Goal: Information Seeking & Learning: Understand process/instructions

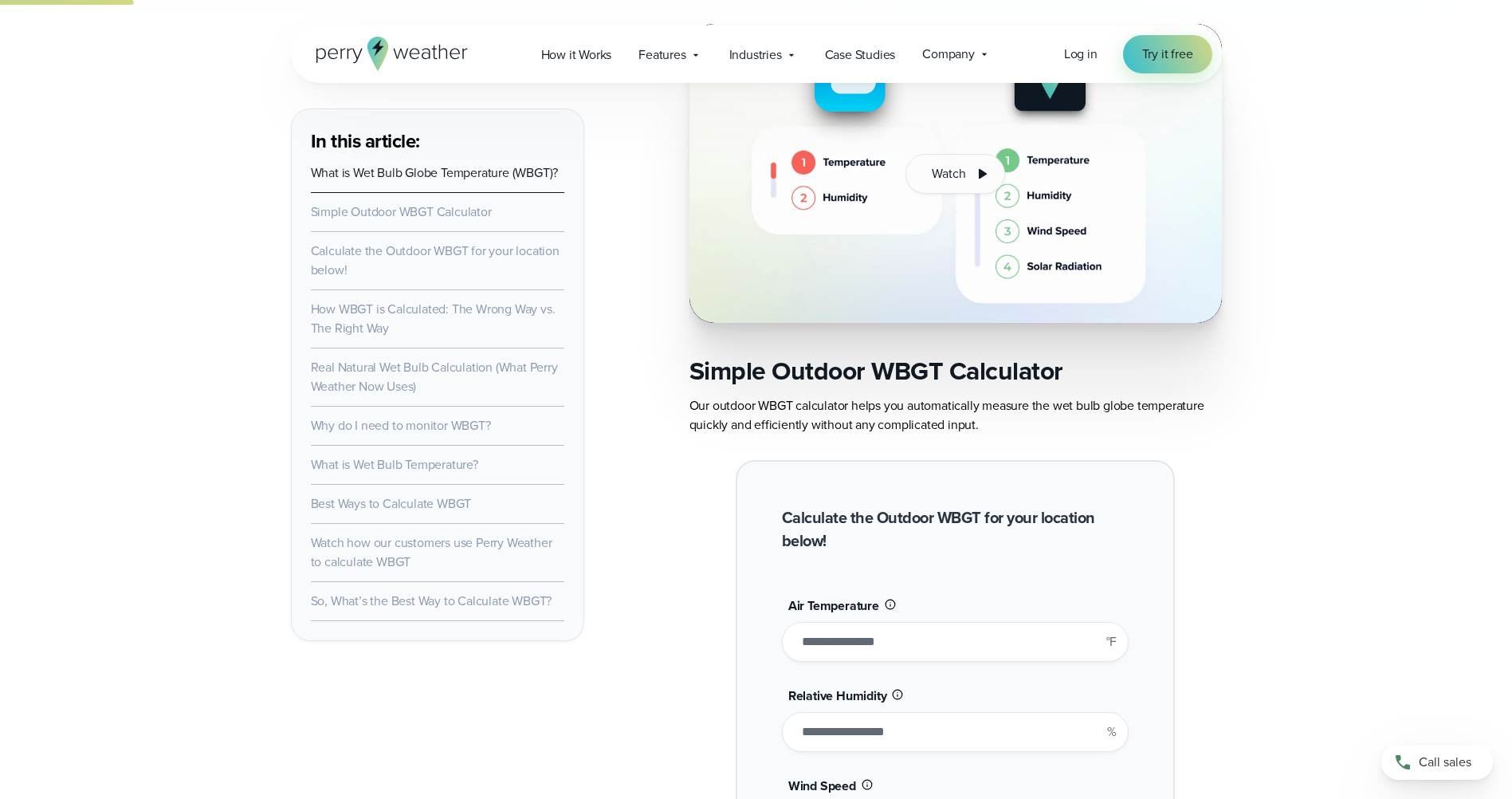
scroll to position [1275, 0]
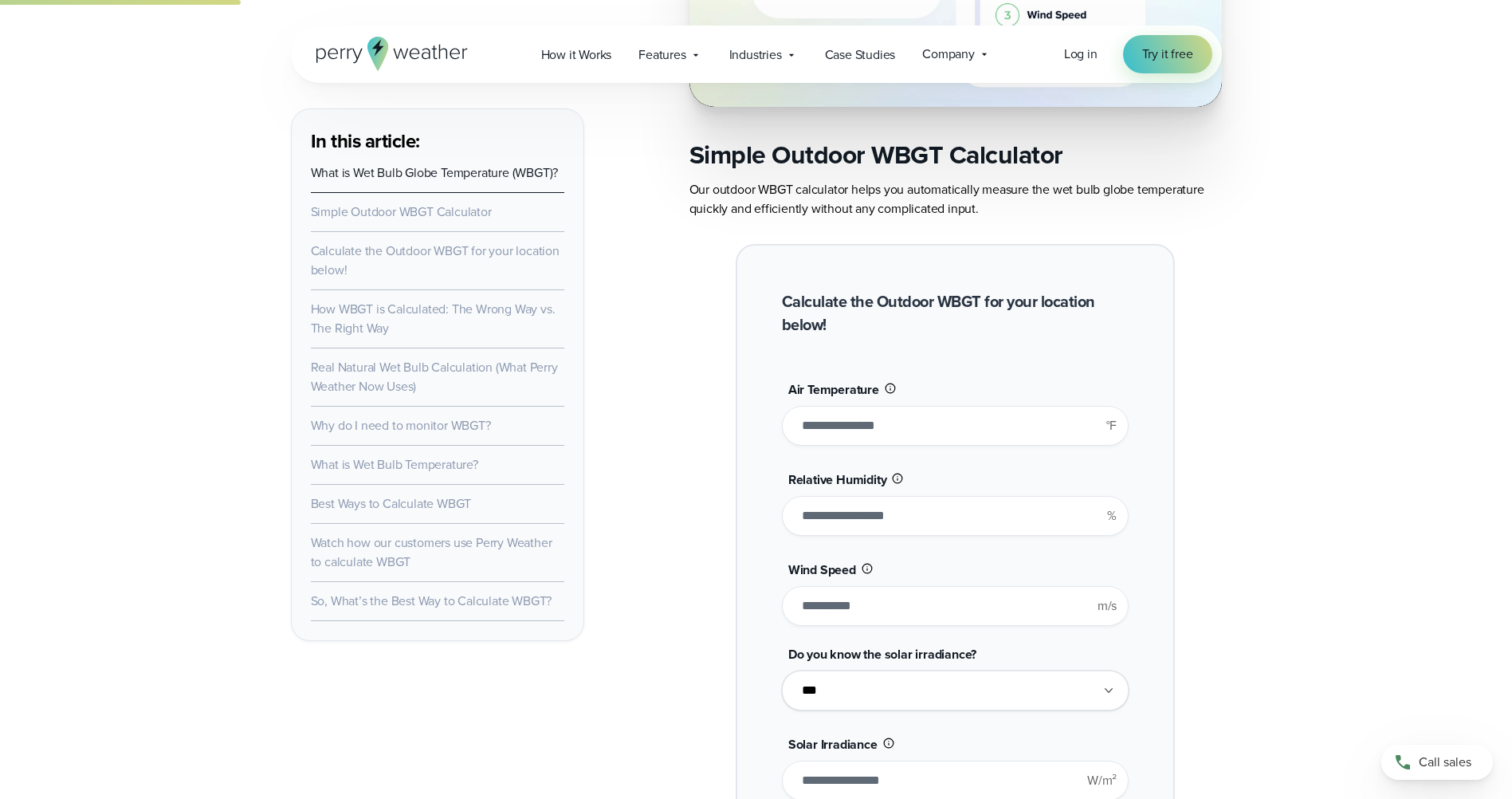
click at [867, 414] on input "**" at bounding box center [954, 426] width 347 height 40
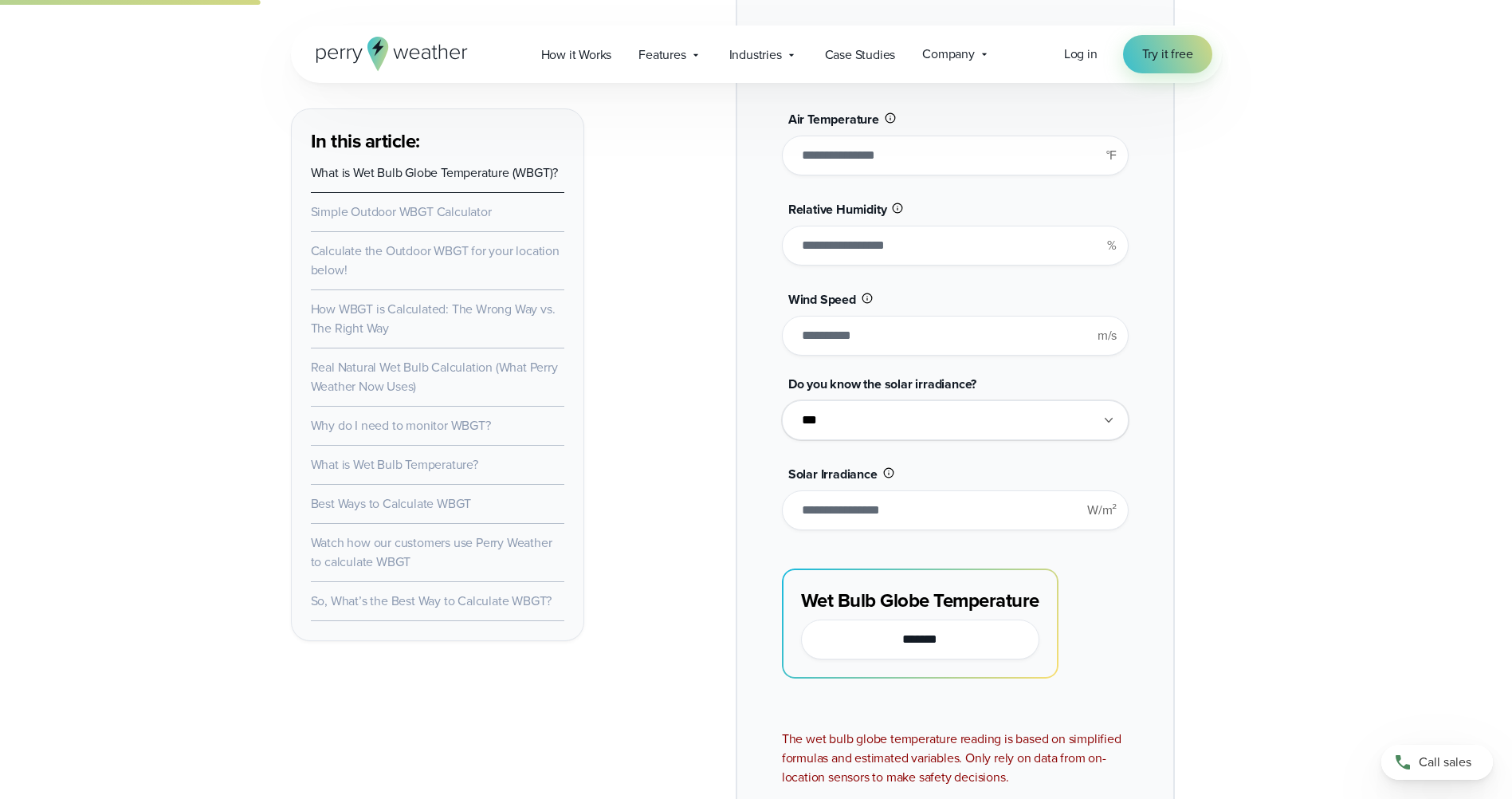
scroll to position [1674, 0]
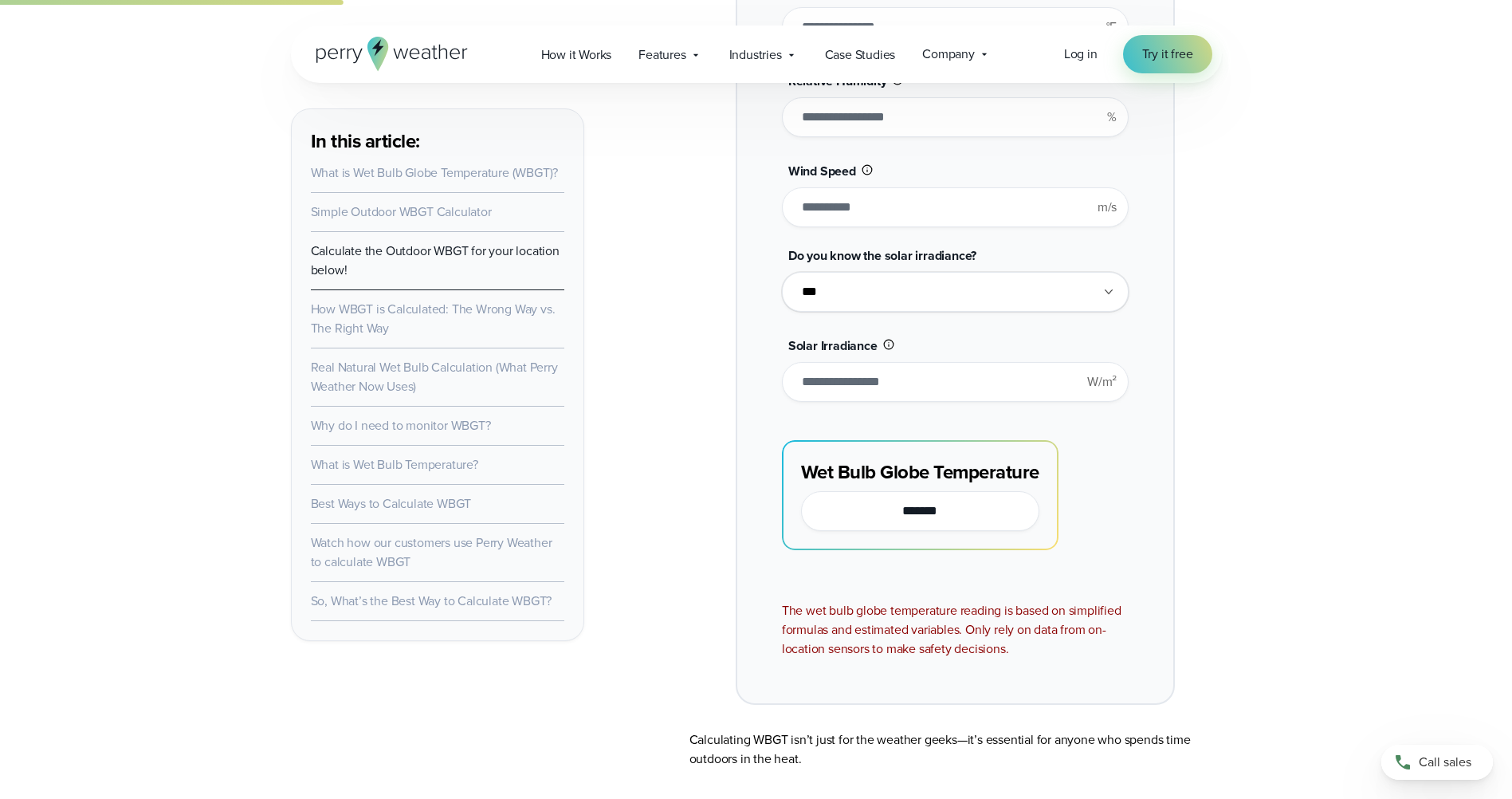
click at [931, 187] on input "****" at bounding box center [954, 207] width 347 height 40
click at [924, 292] on select "**********" at bounding box center [954, 292] width 347 height 40
click at [1156, 289] on div "**********" at bounding box center [954, 275] width 439 height 860
click at [1024, 288] on select "**********" at bounding box center [954, 292] width 347 height 40
select select "**"
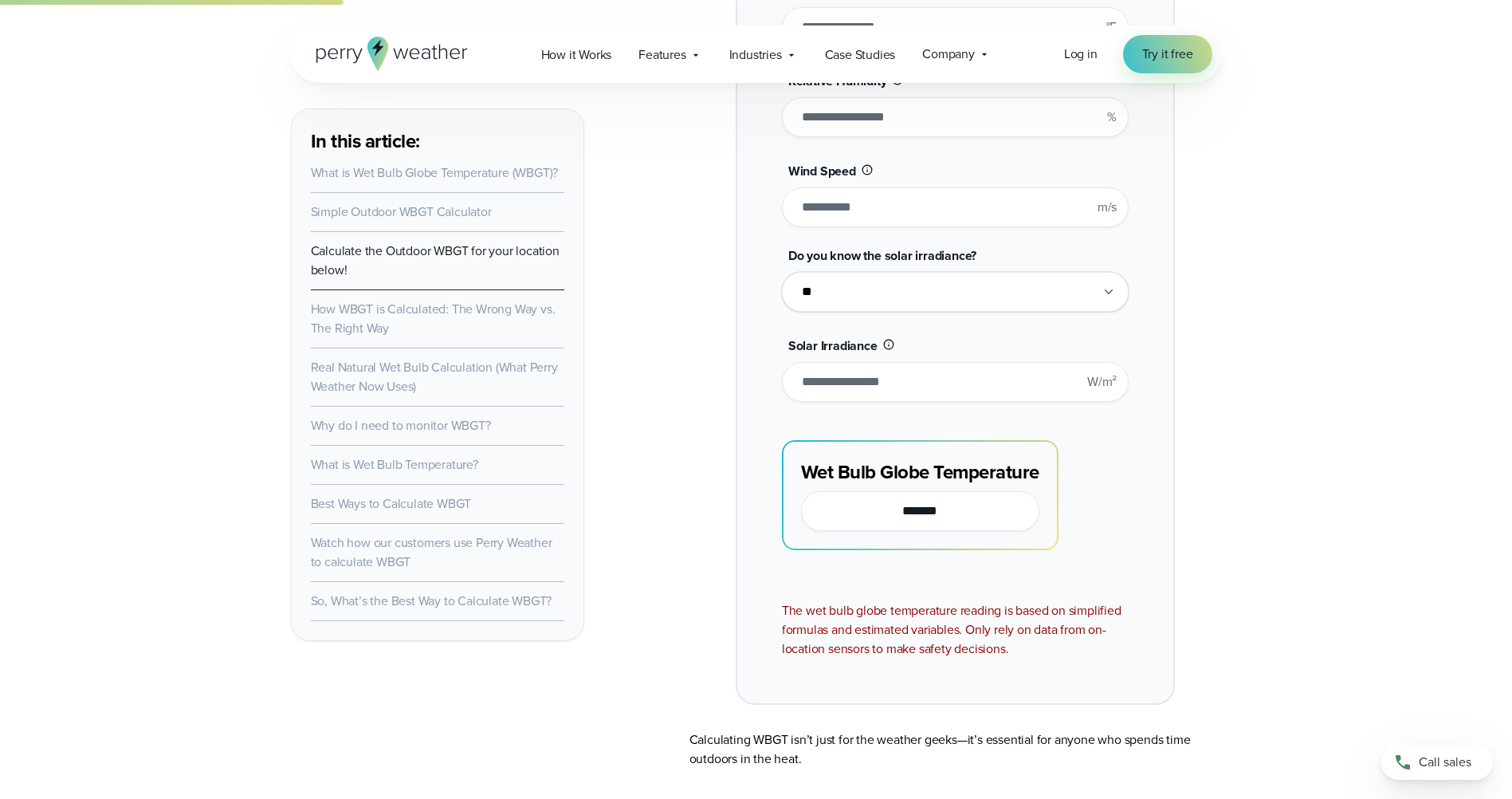
click at [781, 272] on select "**********" at bounding box center [954, 292] width 347 height 40
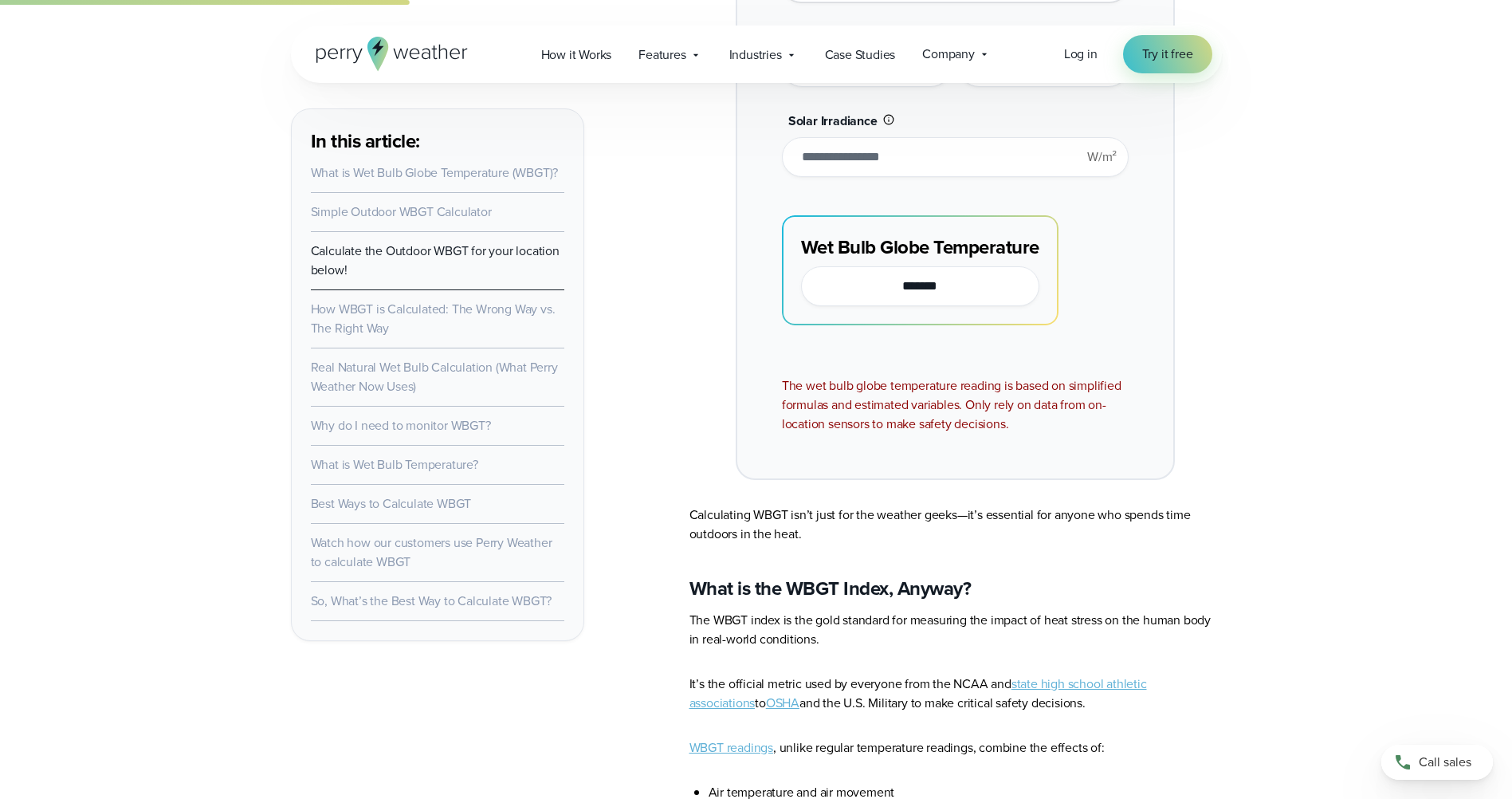
scroll to position [2072, 0]
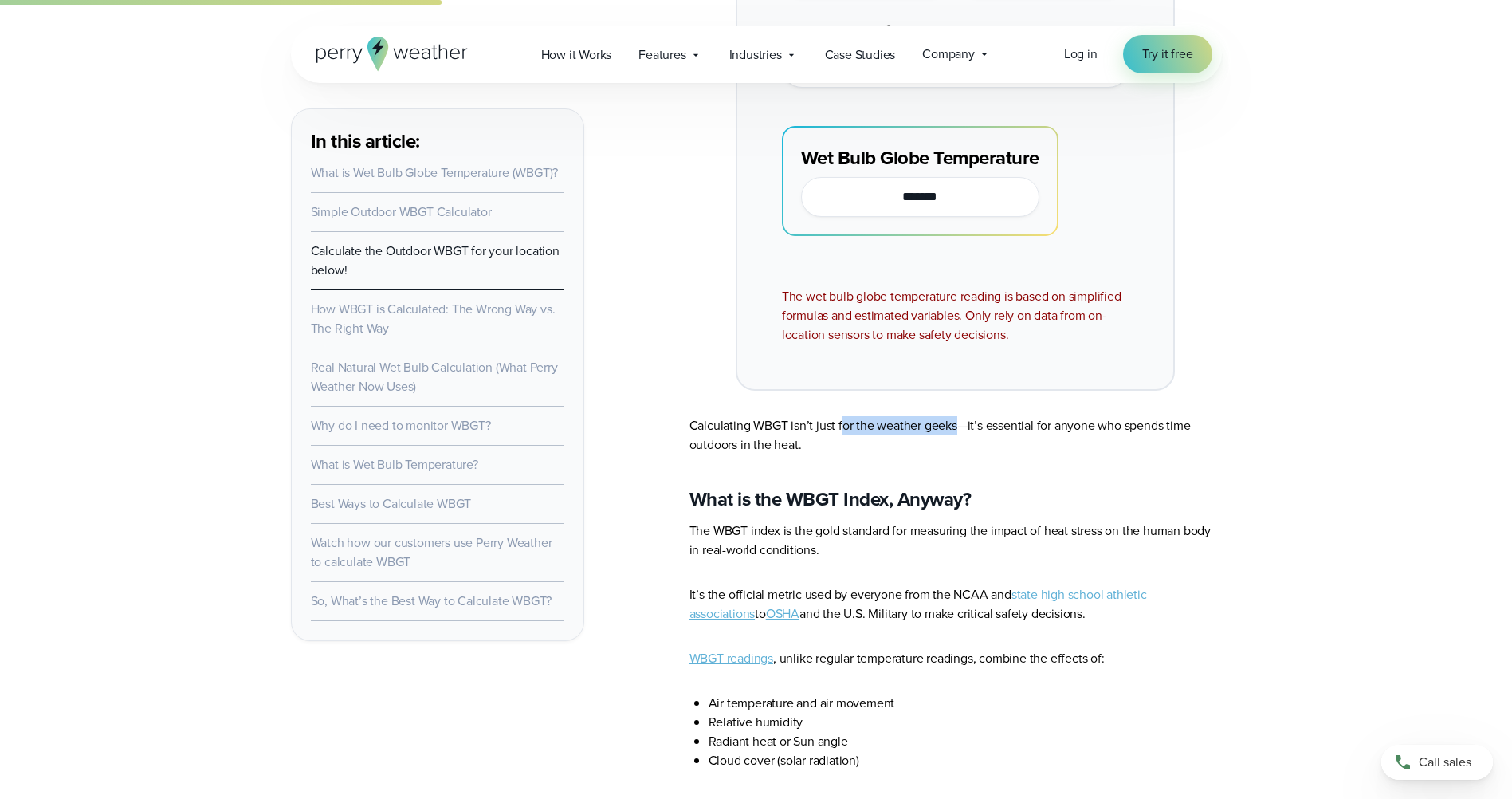
drag, startPoint x: 842, startPoint y: 424, endPoint x: 956, endPoint y: 432, distance: 114.3
click at [956, 432] on p "Calculating WBGT isn’t just for the weather geeks—it’s essential for anyone who…" at bounding box center [955, 435] width 533 height 38
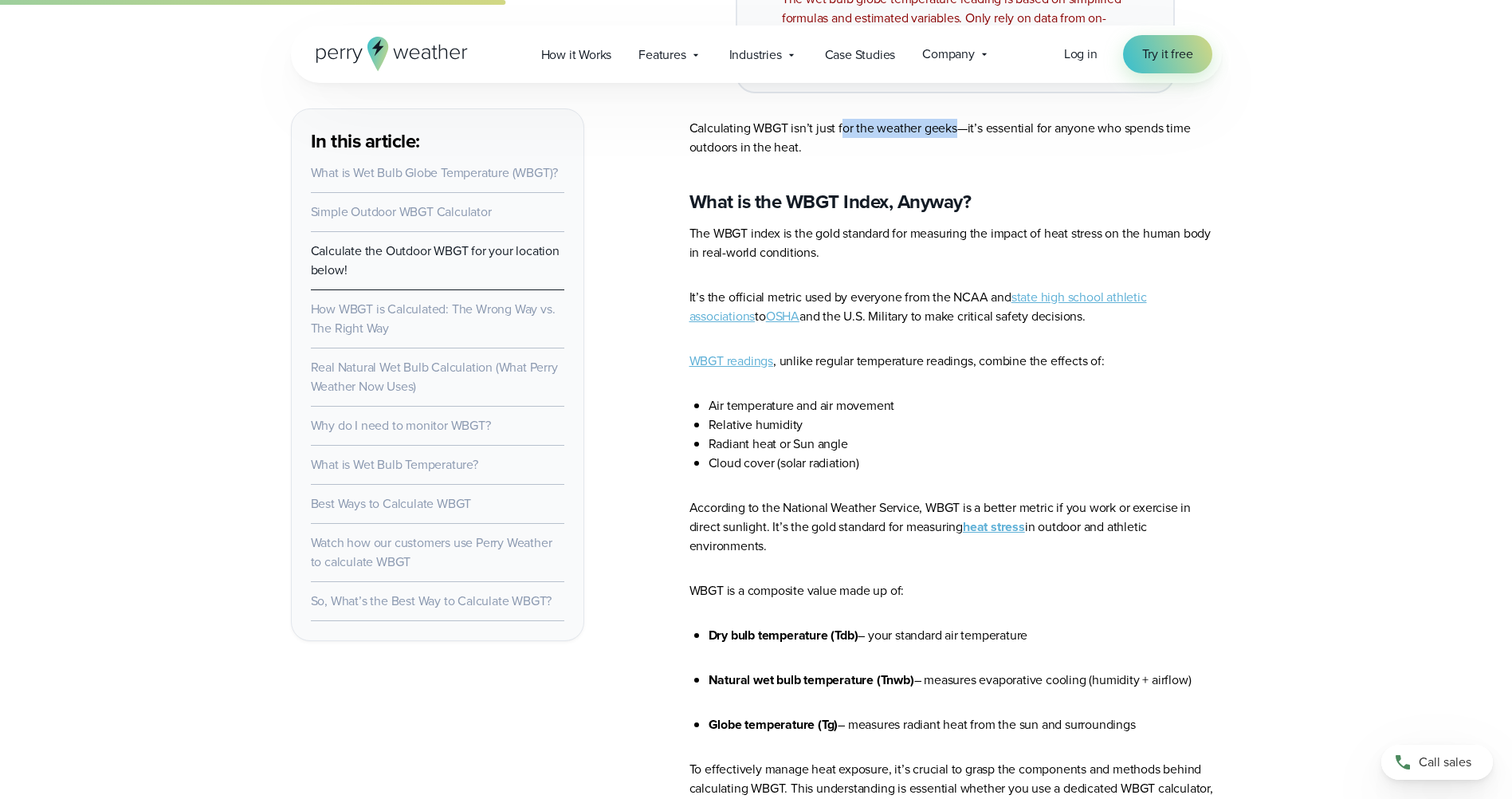
scroll to position [2471, 0]
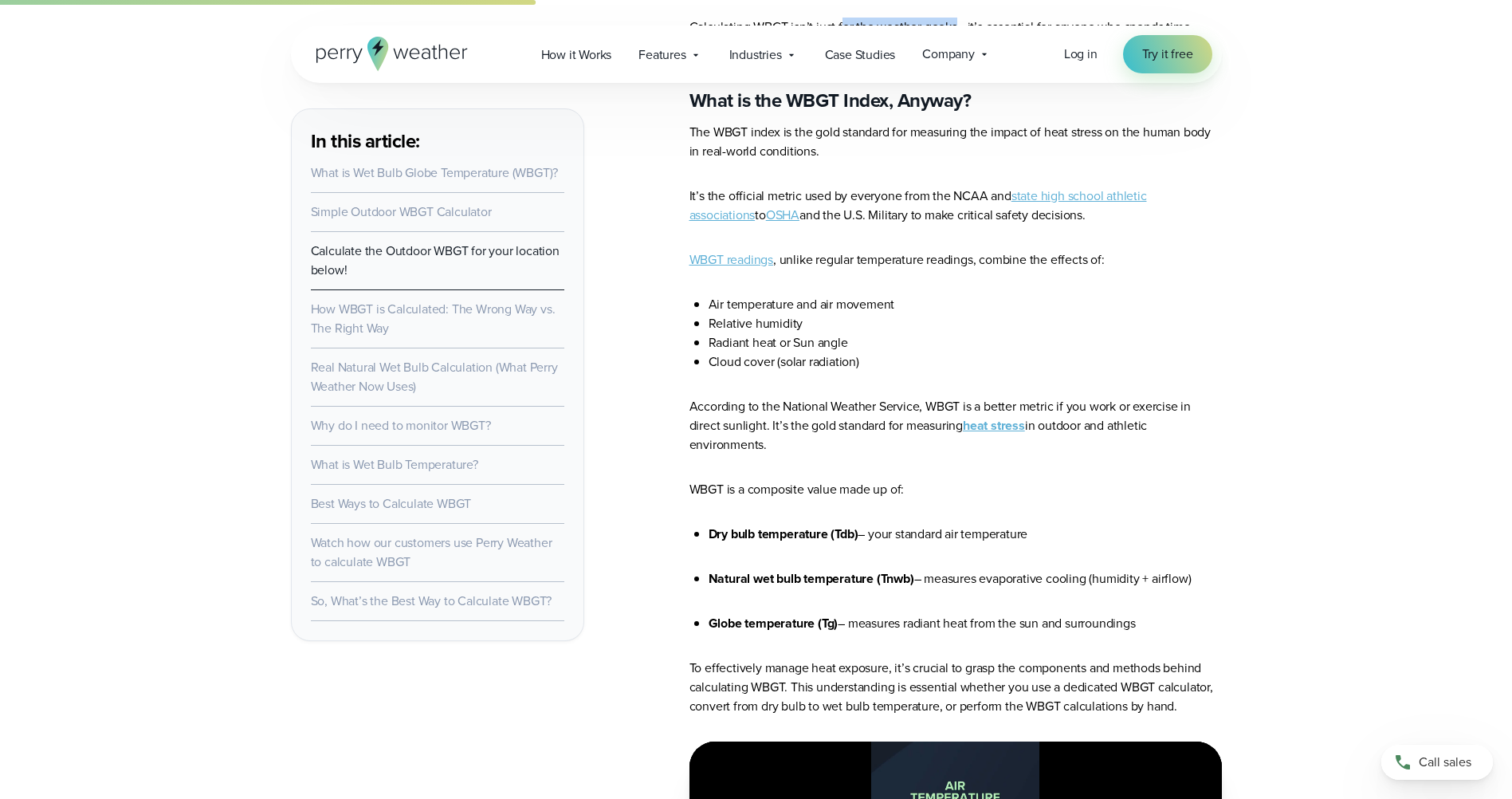
drag, startPoint x: 873, startPoint y: 367, endPoint x: 827, endPoint y: 444, distance: 89.7
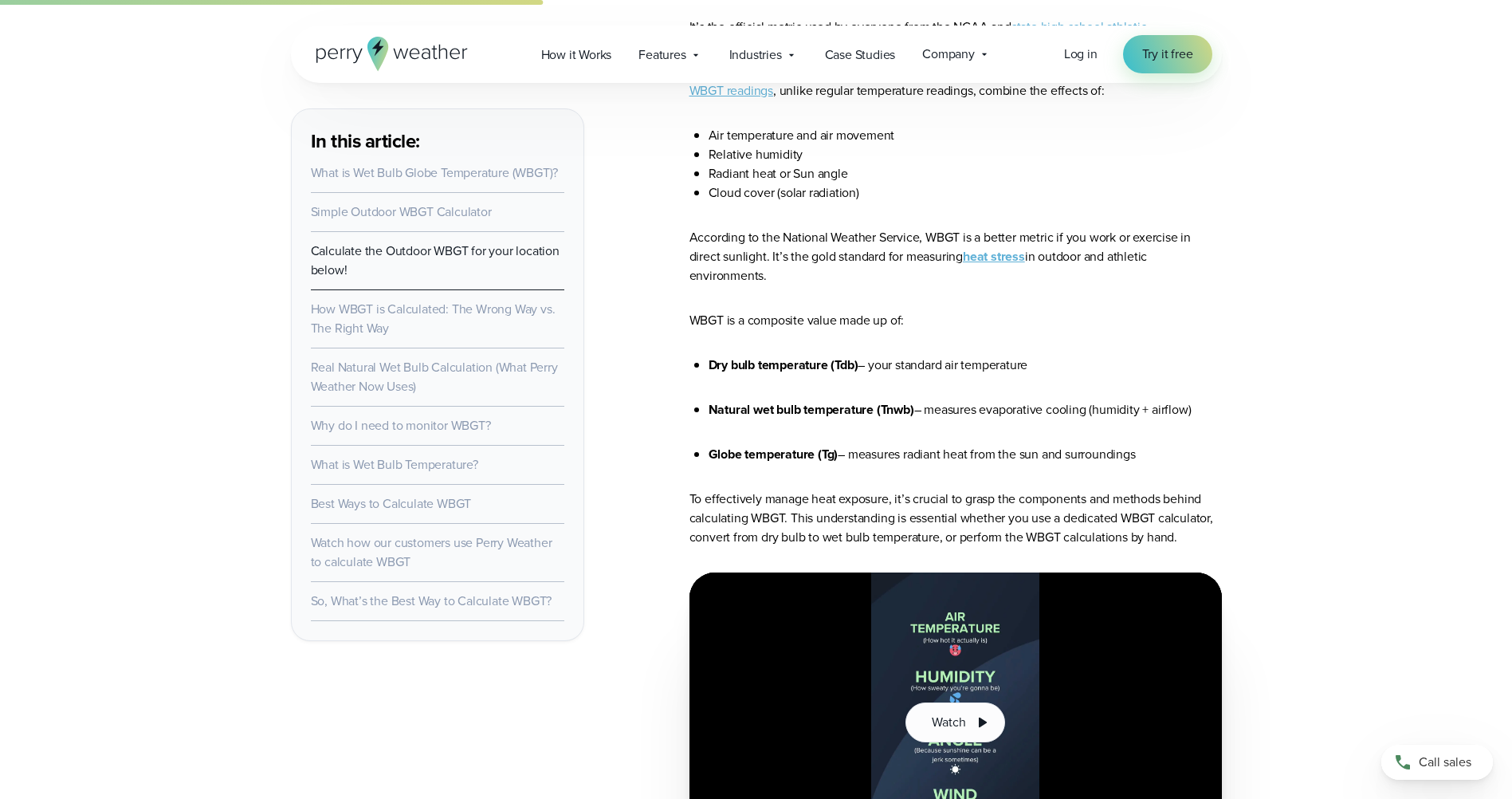
scroll to position [2710, 0]
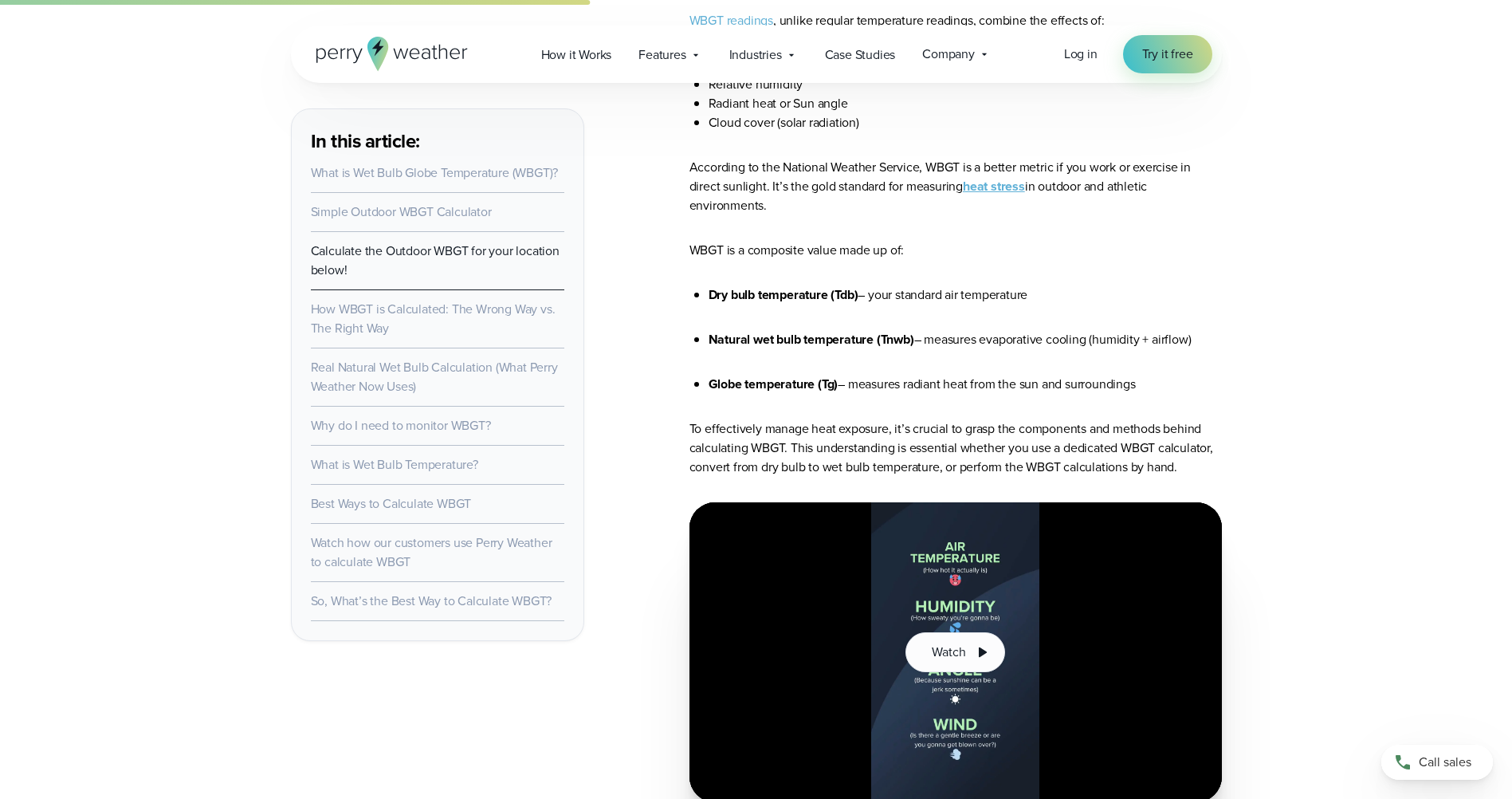
drag, startPoint x: 998, startPoint y: 270, endPoint x: 1073, endPoint y: 304, distance: 82.3
drag, startPoint x: 1073, startPoint y: 304, endPoint x: 1014, endPoint y: 347, distance: 73.0
click at [1014, 347] on li "Natural wet bulb temperature (Tnwb) – measures evaporative cooling (humidity + …" at bounding box center [965, 340] width 514 height 19
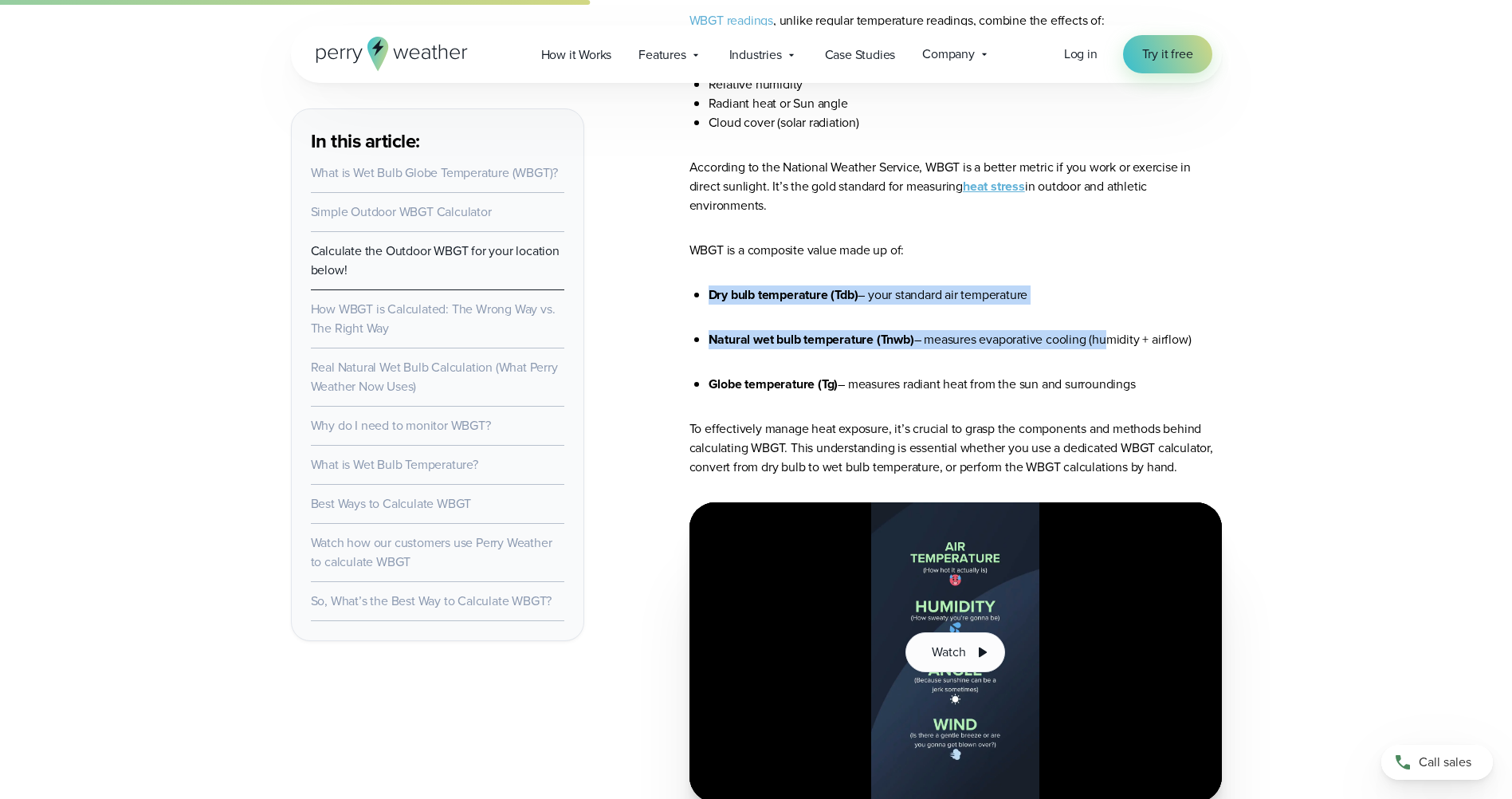
drag, startPoint x: 1011, startPoint y: 260, endPoint x: 1105, endPoint y: 339, distance: 122.8
click at [845, 335] on strong "Natural wet bulb temperature (Tnwb)" at bounding box center [811, 339] width 205 height 18
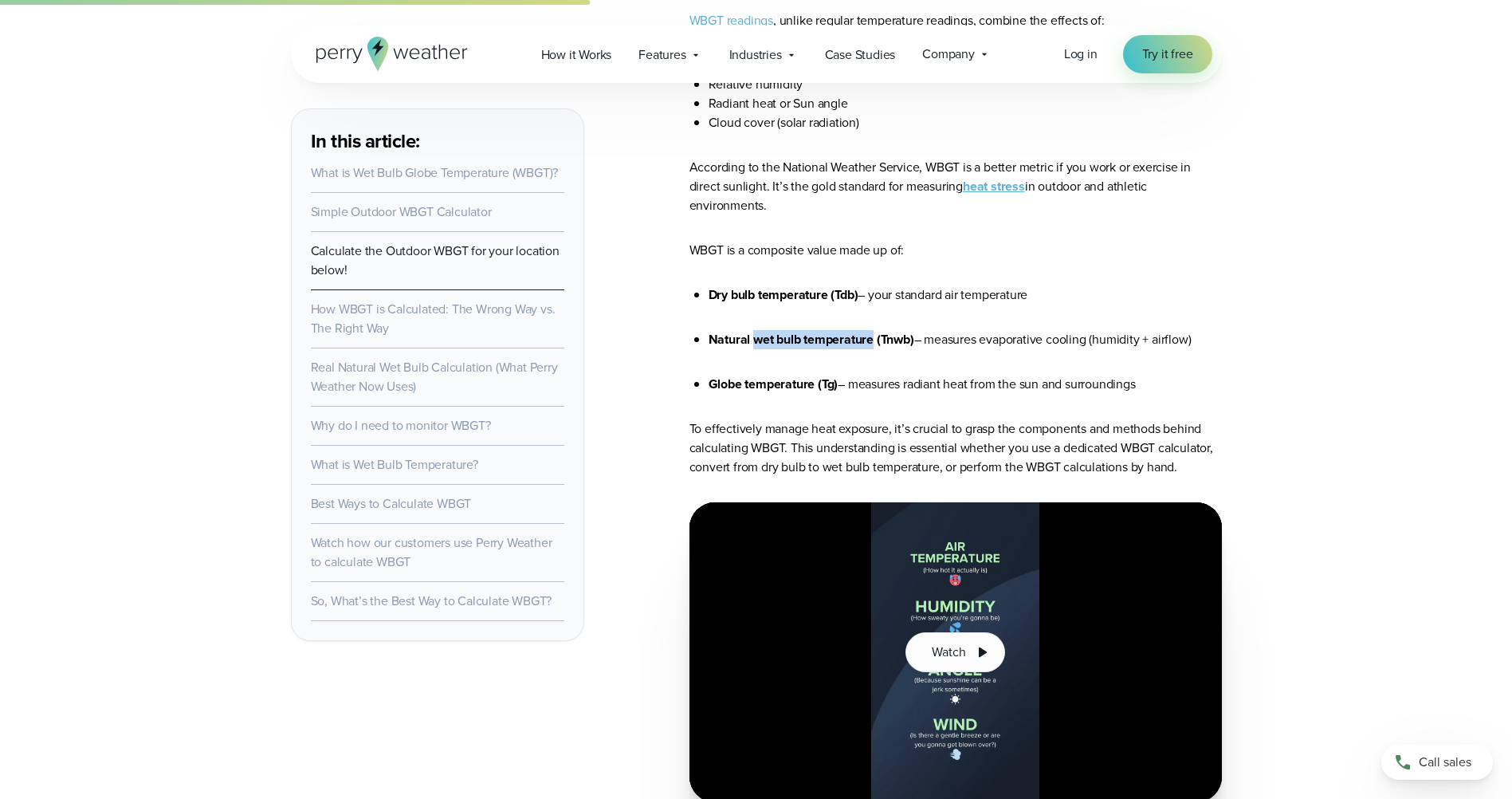
drag, startPoint x: 872, startPoint y: 342, endPoint x: 753, endPoint y: 343, distance: 119.0
click at [753, 343] on strong "Natural wet bulb temperature (Tnwb)" at bounding box center [811, 339] width 205 height 18
copy strong "wet bulb temperature"
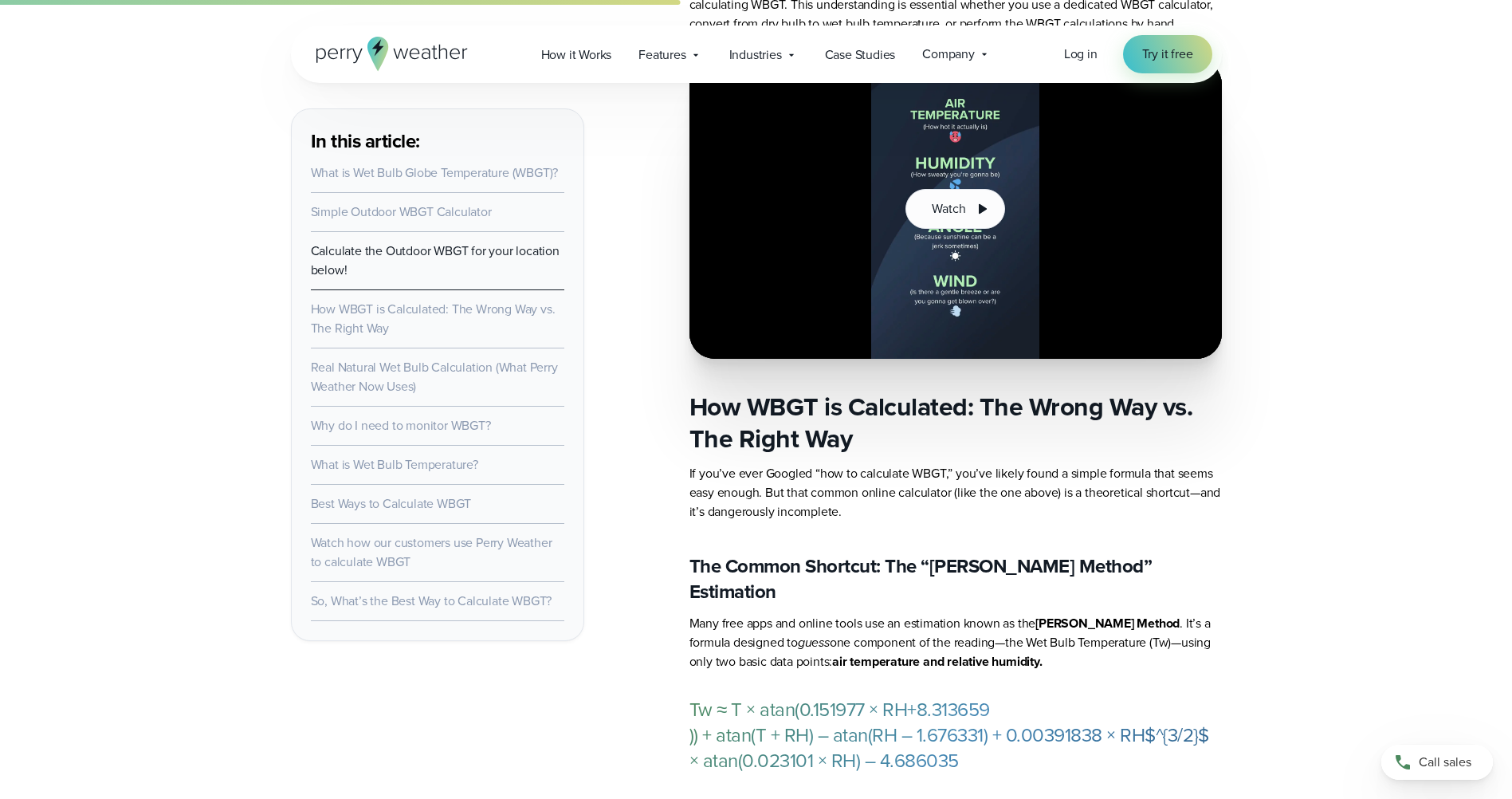
scroll to position [3588, 0]
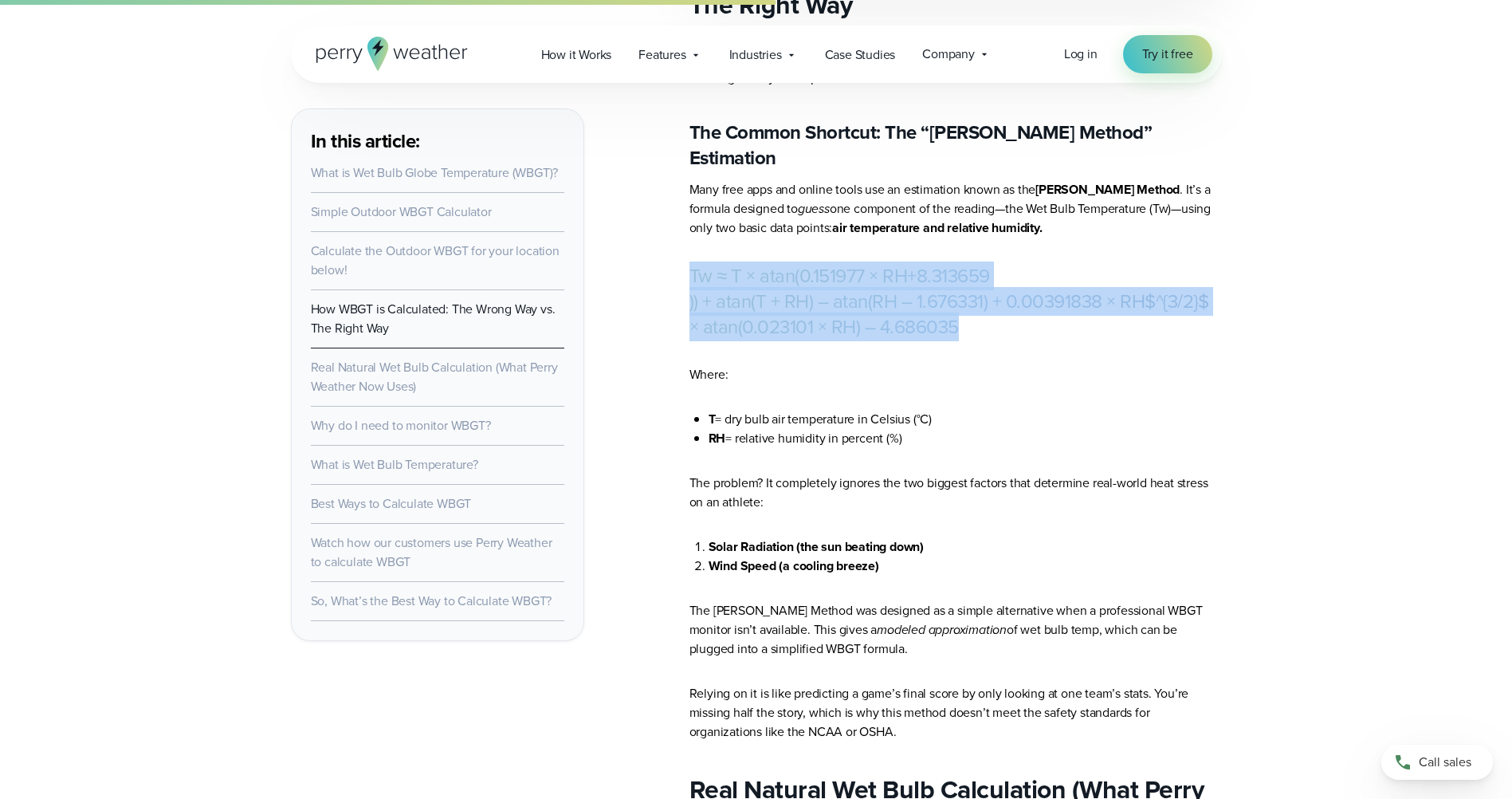
drag, startPoint x: 671, startPoint y: 243, endPoint x: 1010, endPoint y: 304, distance: 344.4
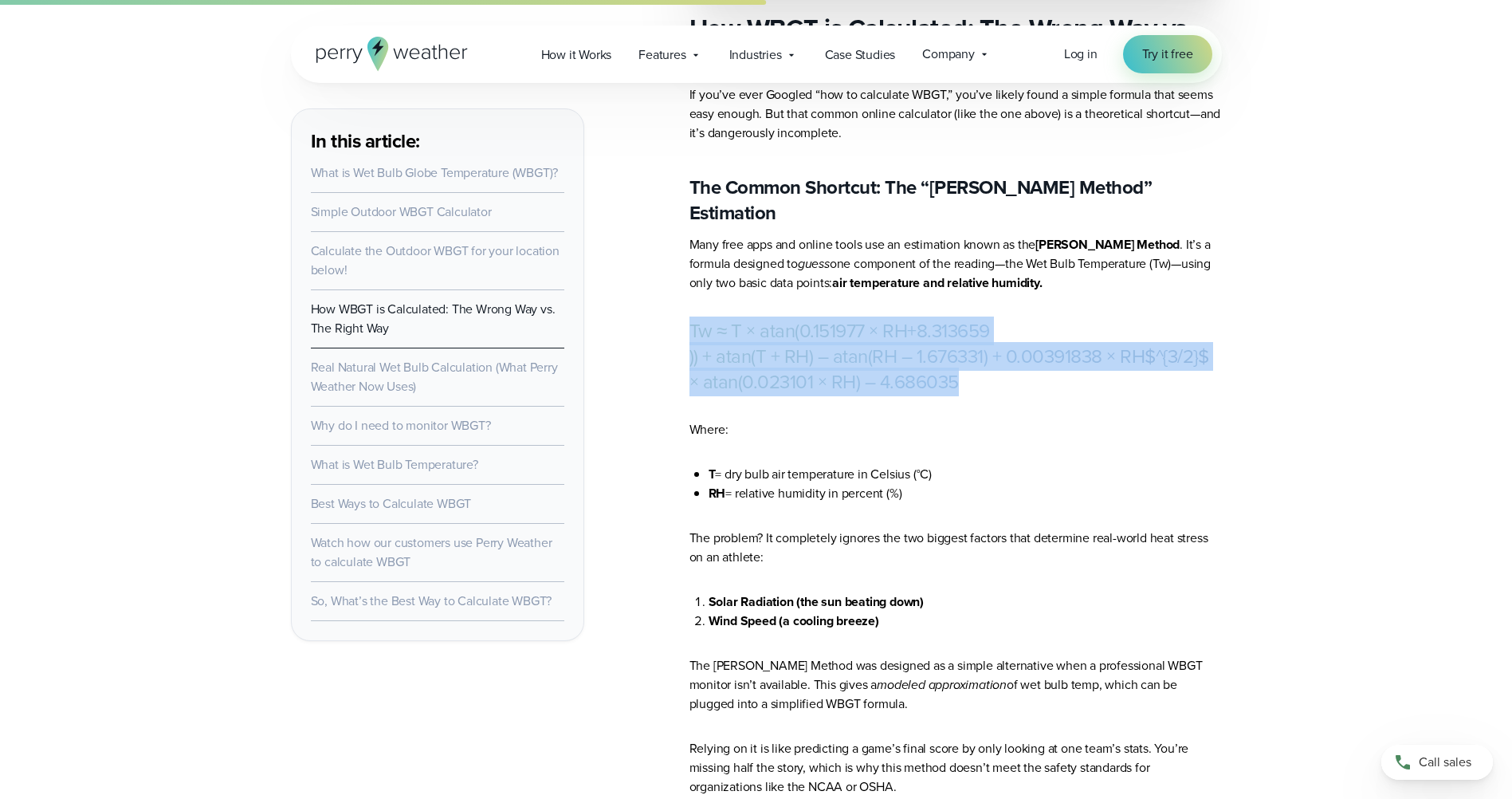
scroll to position [3508, 0]
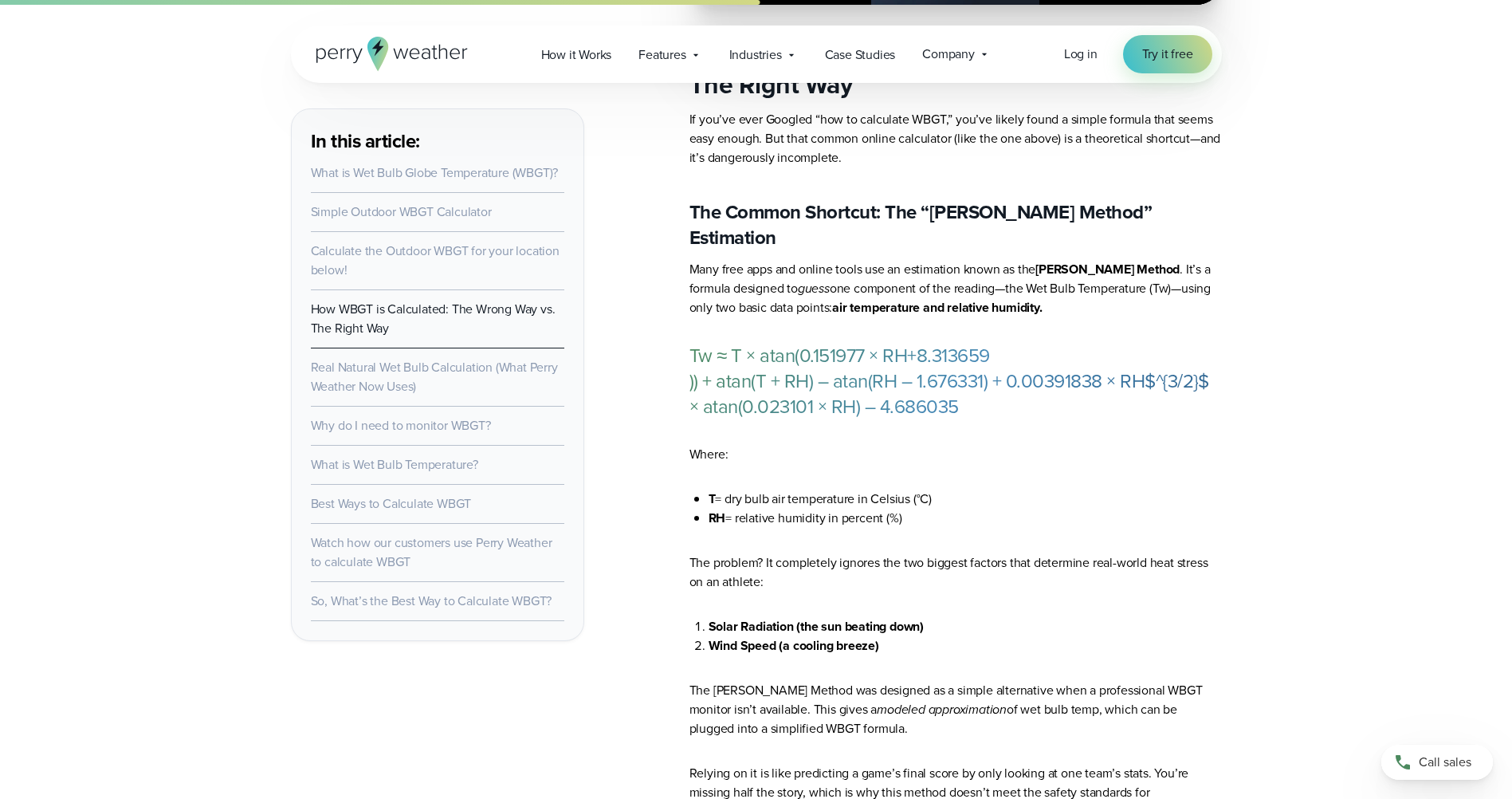
click at [1050, 288] on p "Many free apps and online tools use an estimation known as the [PERSON_NAME] Me…" at bounding box center [955, 289] width 533 height 58
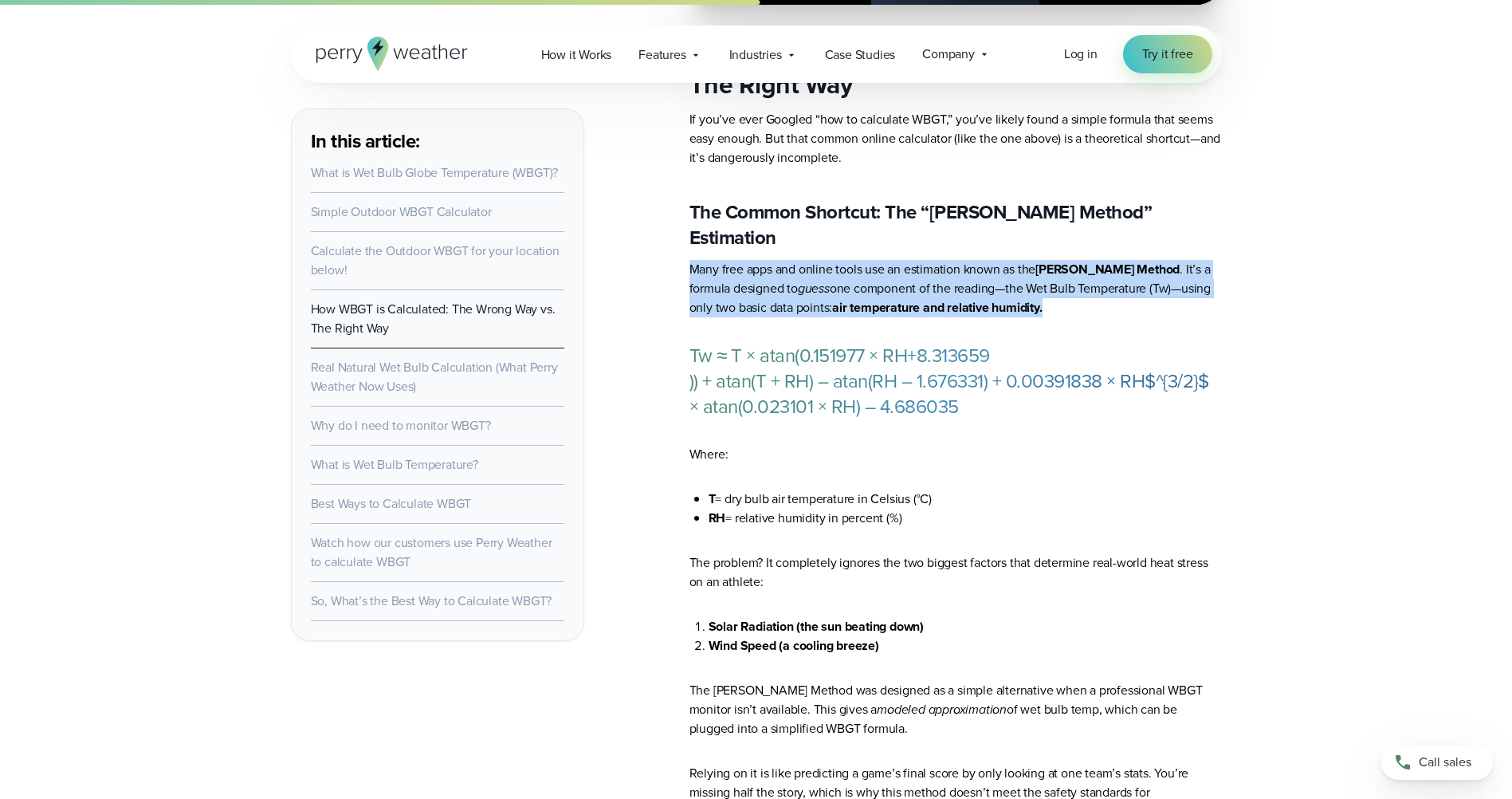
drag, startPoint x: 693, startPoint y: 242, endPoint x: 1047, endPoint y: 282, distance: 356.3
click at [1047, 282] on p "Many free apps and online tools use an estimation known as the [PERSON_NAME] Me…" at bounding box center [955, 289] width 533 height 58
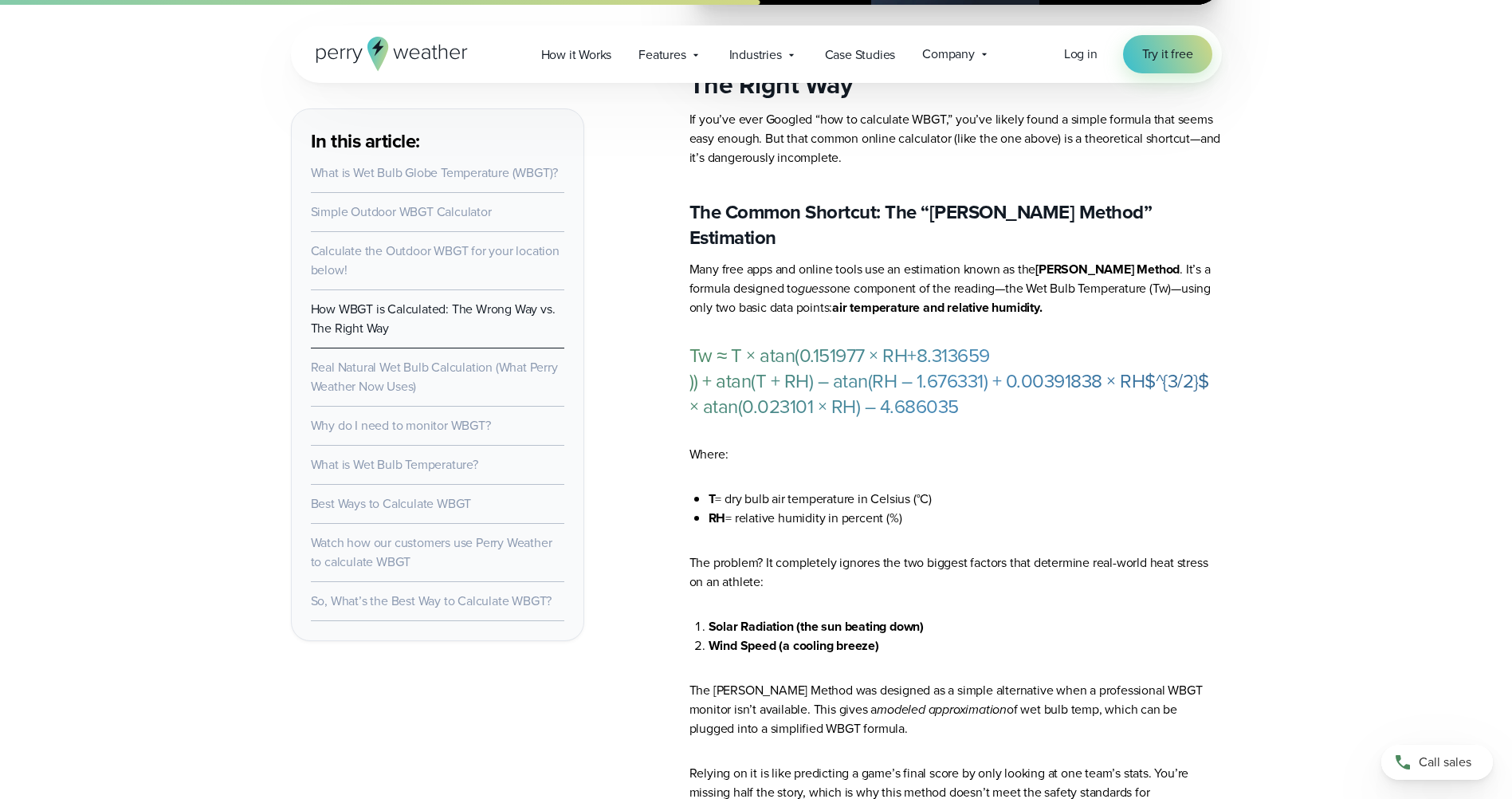
drag, startPoint x: 1047, startPoint y: 282, endPoint x: 1029, endPoint y: 390, distance: 109.5
click at [1029, 390] on p "Tw​ ≈ T × atan(0.151977 × RH+8.313659 ​)) + atan(T + RH) – atan(RH – 1.676331) …" at bounding box center [955, 381] width 533 height 77
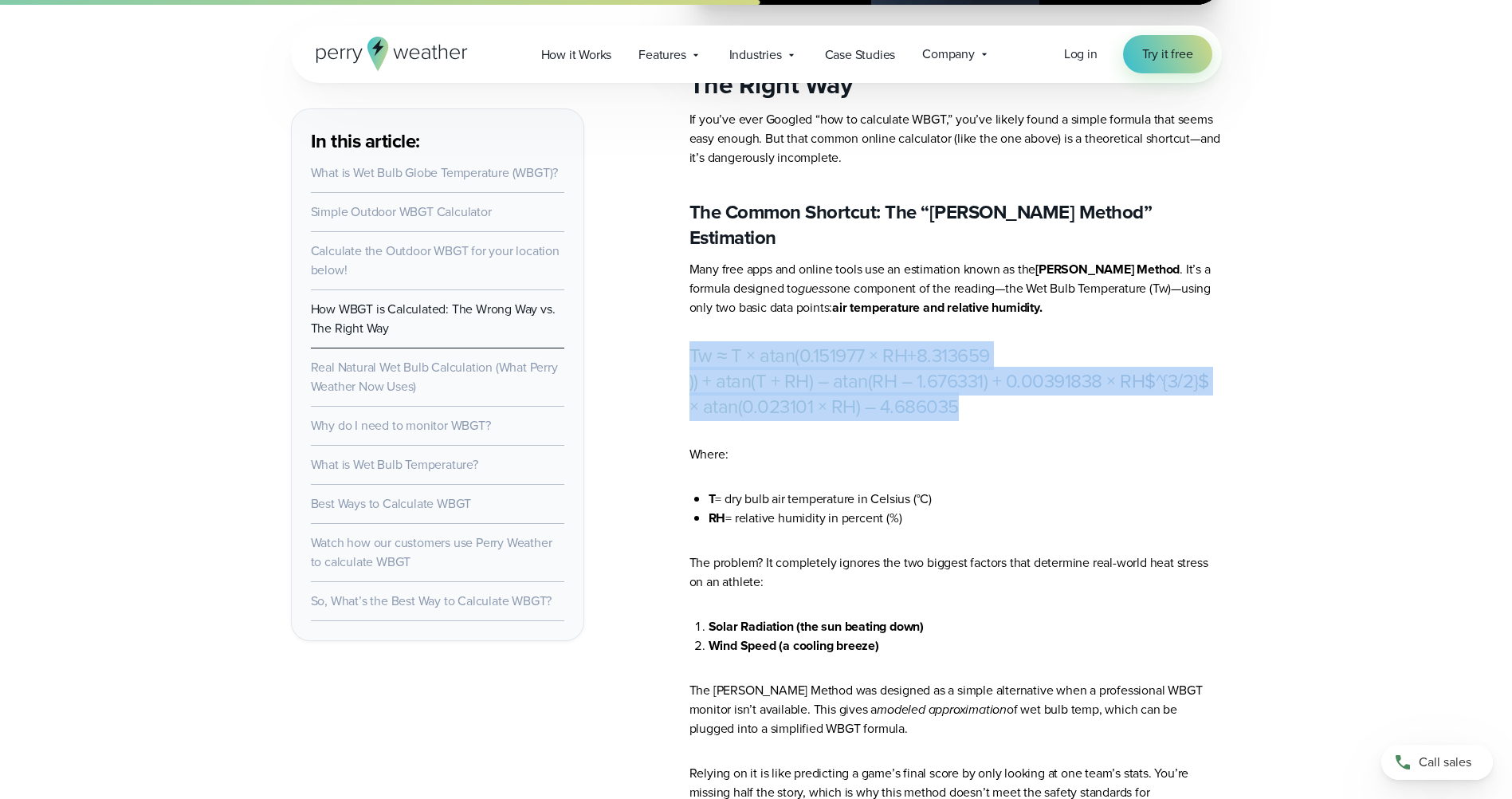
drag, startPoint x: 996, startPoint y: 385, endPoint x: 687, endPoint y: 337, distance: 312.7
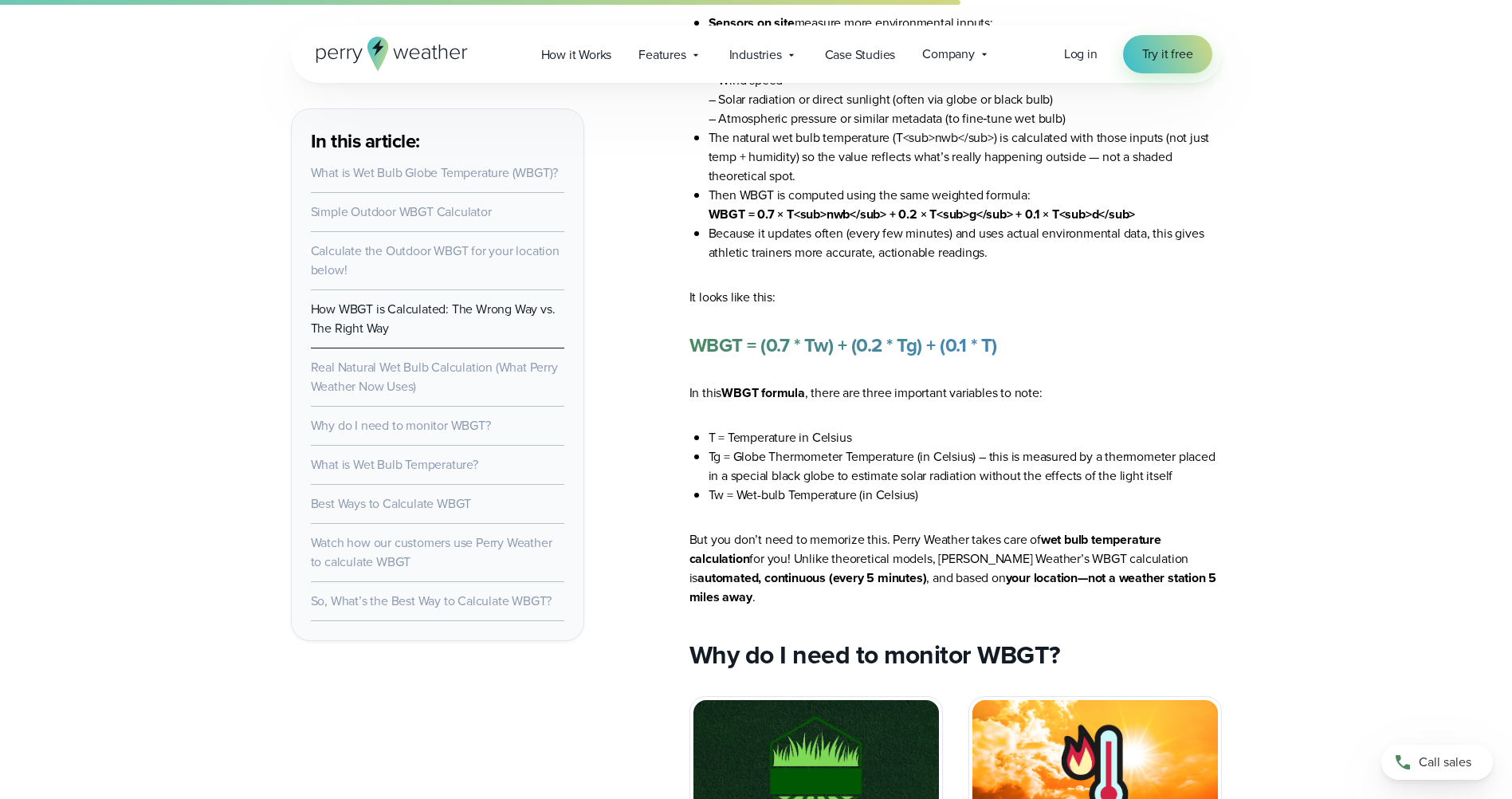
scroll to position [4624, 0]
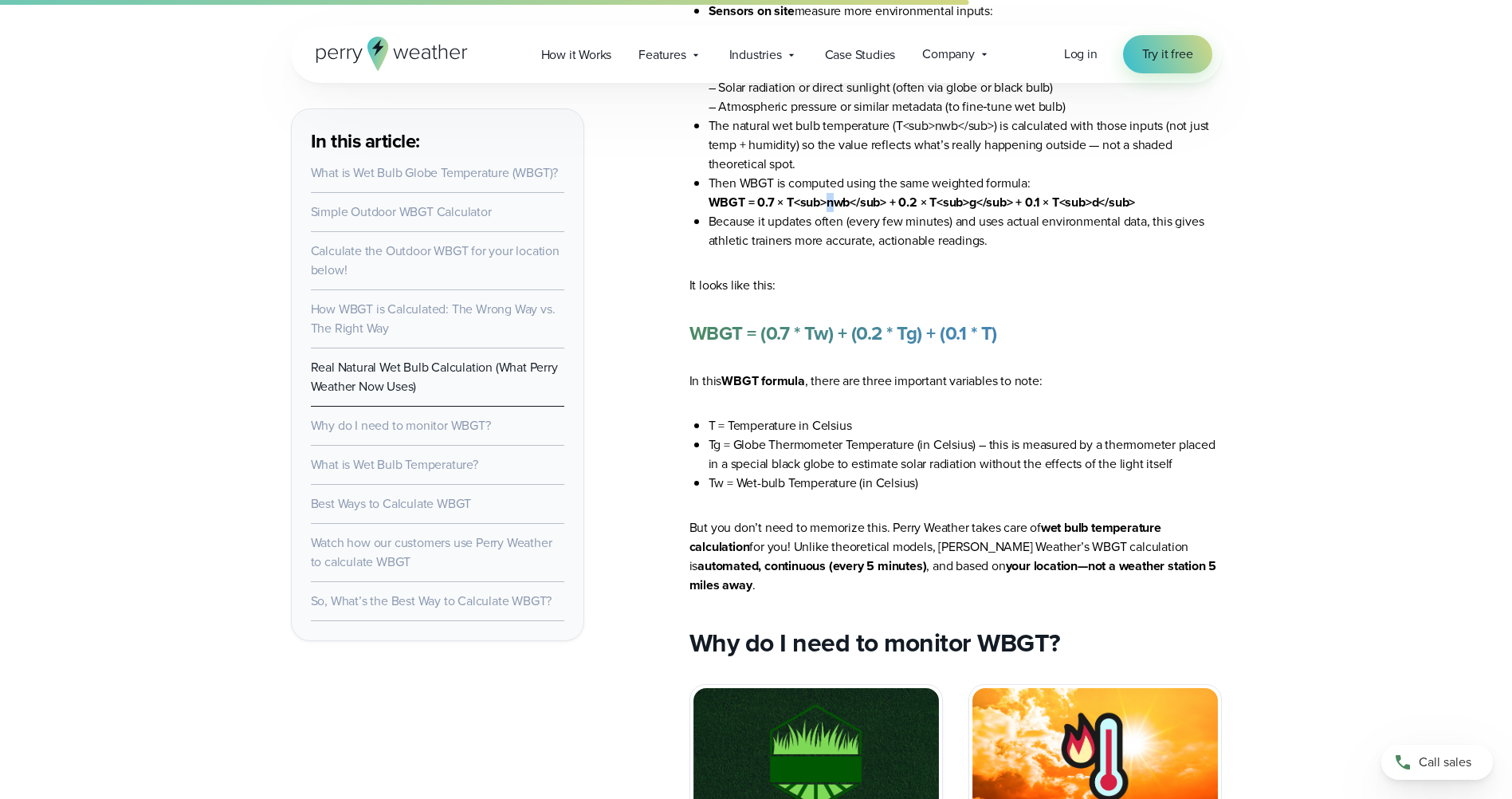
drag, startPoint x: 824, startPoint y: 182, endPoint x: 849, endPoint y: 184, distance: 25.1
click at [838, 193] on strong "WBGT = 0.7 × T<sub>nwb</sub> + 0.2 × T<sub>g</sub> + 0.1 × T<sub>d</sub>" at bounding box center [922, 202] width 427 height 18
drag, startPoint x: 849, startPoint y: 184, endPoint x: 878, endPoint y: 189, distance: 29.4
click at [876, 212] on li "Because it updates often (every few minutes) and uses actual environmental data…" at bounding box center [965, 231] width 514 height 38
drag, startPoint x: 884, startPoint y: 275, endPoint x: 777, endPoint y: 309, distance: 112.3
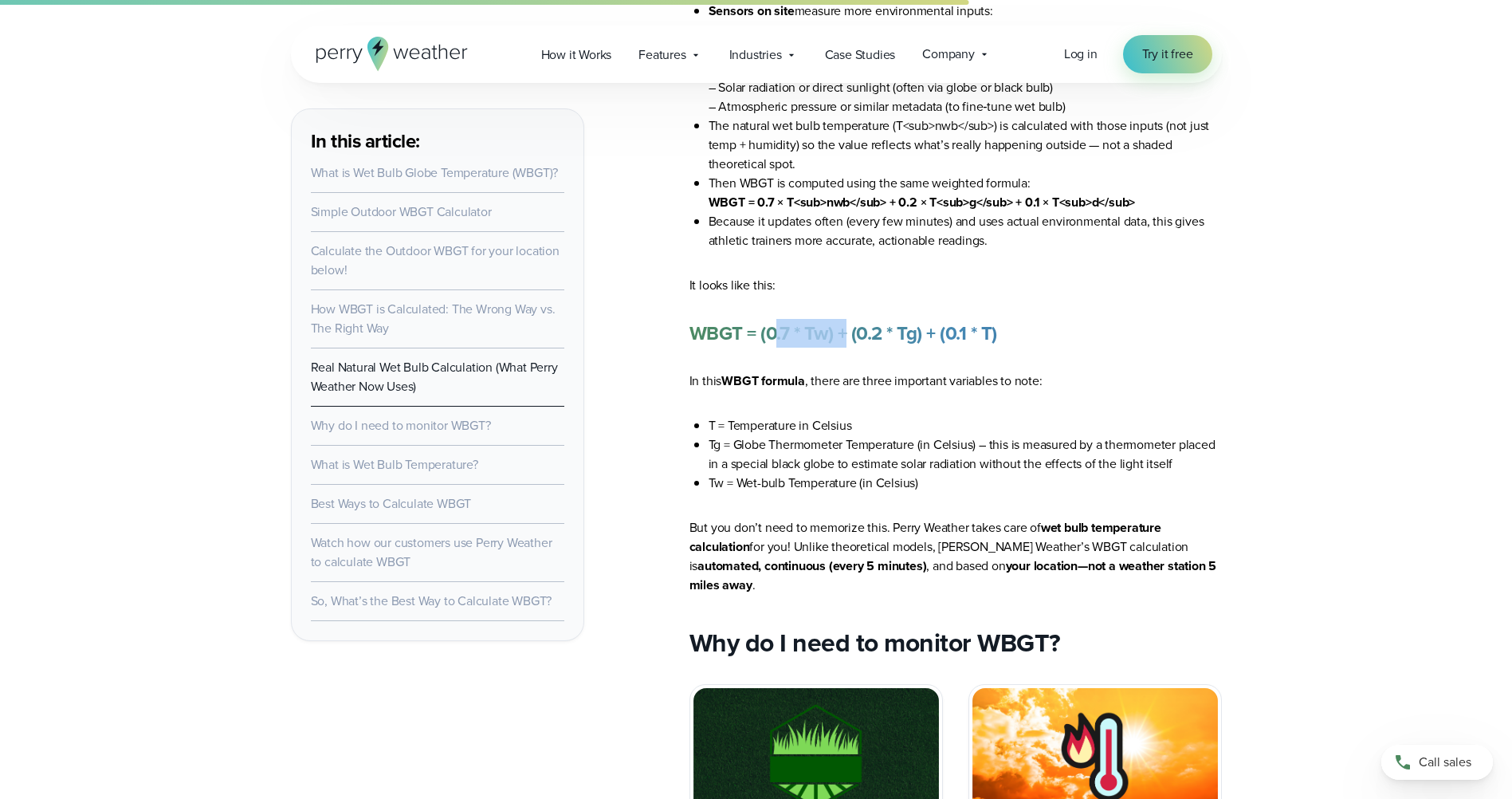
drag, startPoint x: 777, startPoint y: 309, endPoint x: 869, endPoint y: 341, distance: 97.4
drag, startPoint x: 859, startPoint y: 308, endPoint x: 922, endPoint y: 317, distance: 63.6
click at [922, 319] on strong "WBGT = (0.7 * Tw) + (0.2 * Tg) + (0.1 * T)" at bounding box center [843, 333] width 307 height 29
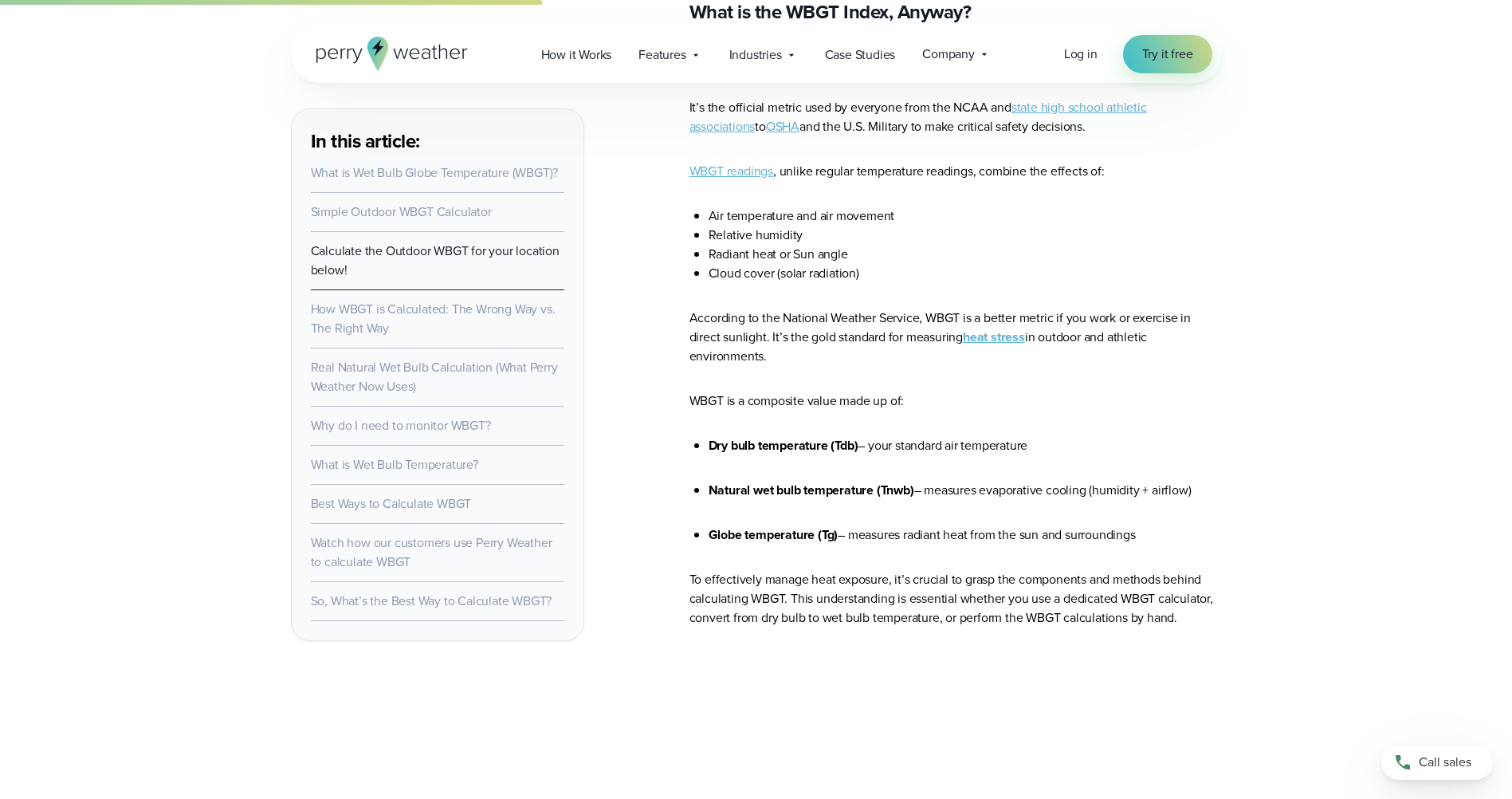
scroll to position [2312, 0]
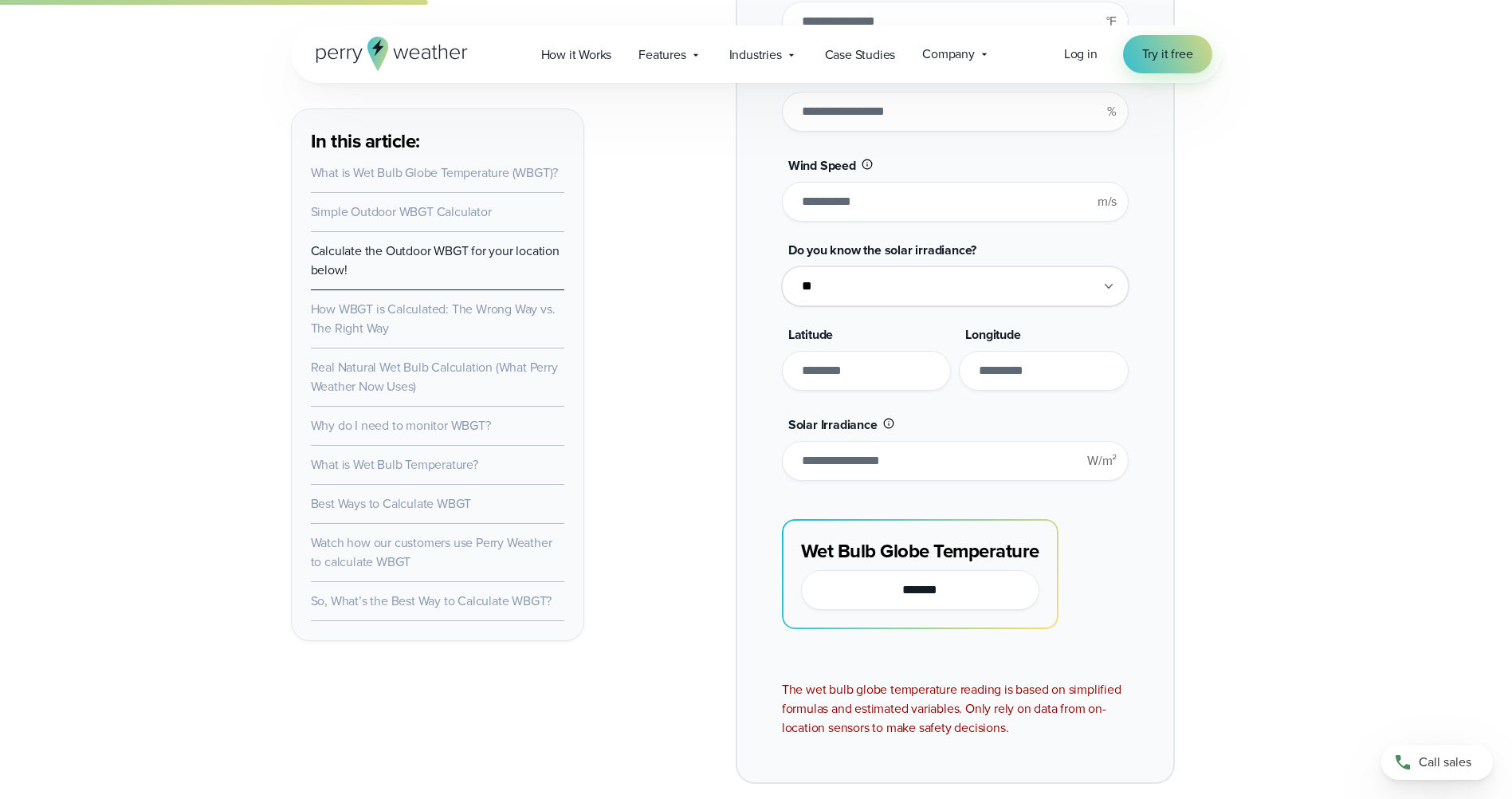
drag, startPoint x: 902, startPoint y: 491, endPoint x: 879, endPoint y: 281, distance: 211.3
